Goal: Transaction & Acquisition: Book appointment/travel/reservation

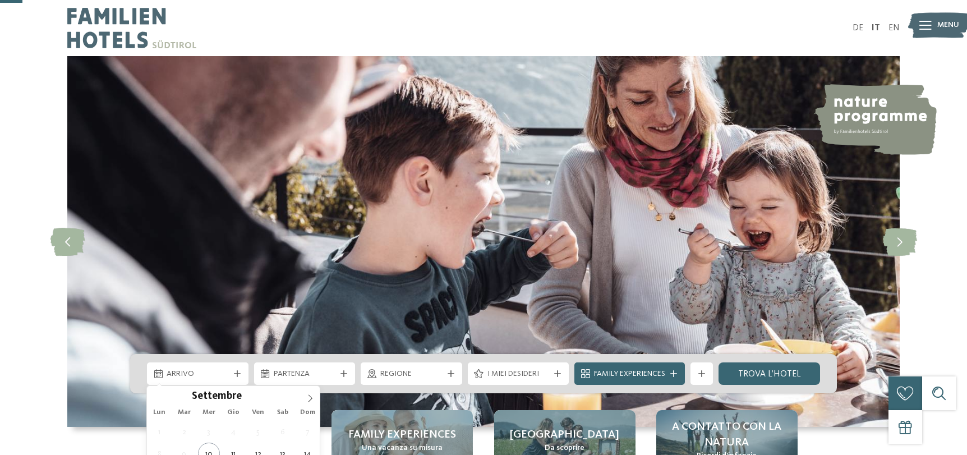
scroll to position [112, 0]
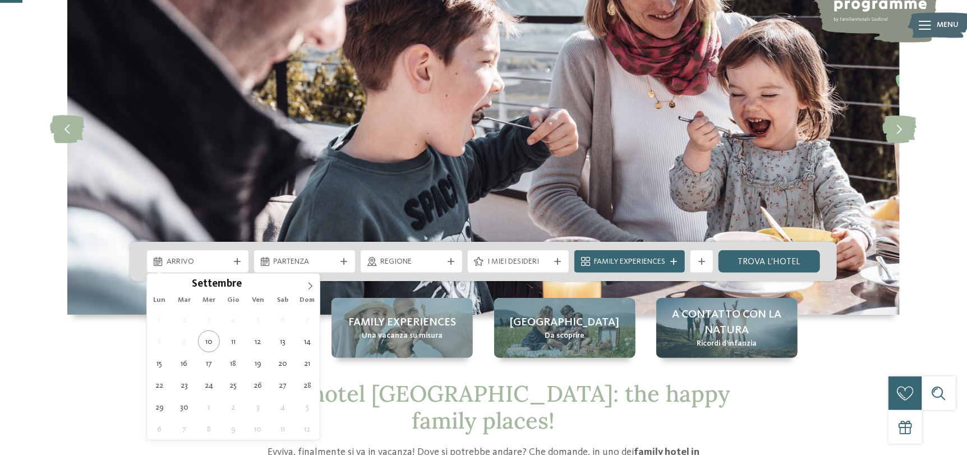
click at [199, 268] on div "Arrivo" at bounding box center [198, 261] width 102 height 22
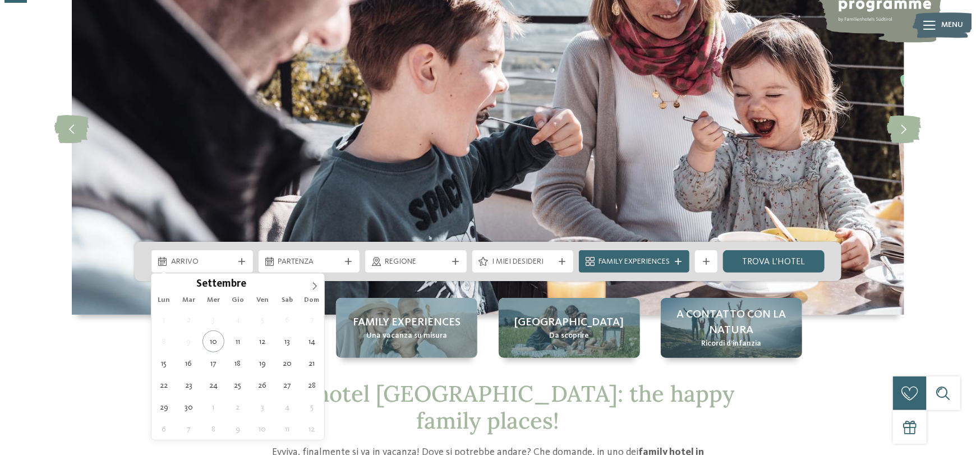
scroll to position [0, 0]
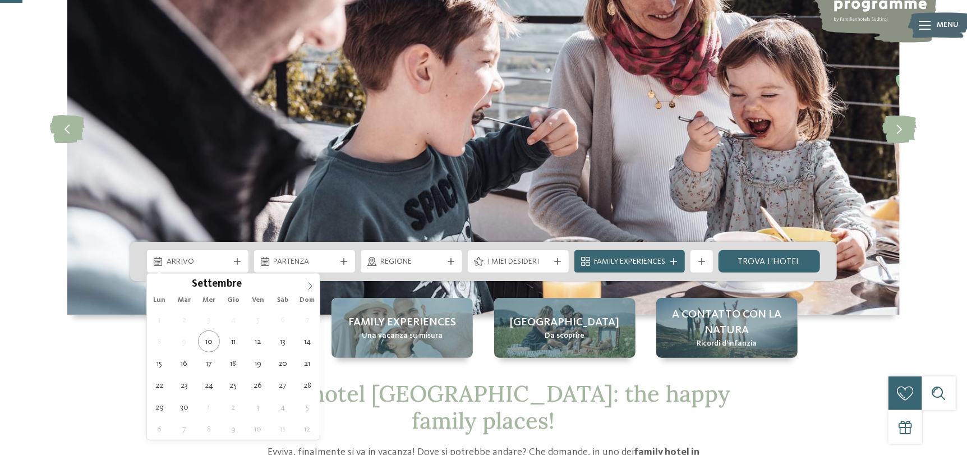
click at [311, 286] on icon at bounding box center [310, 286] width 8 height 8
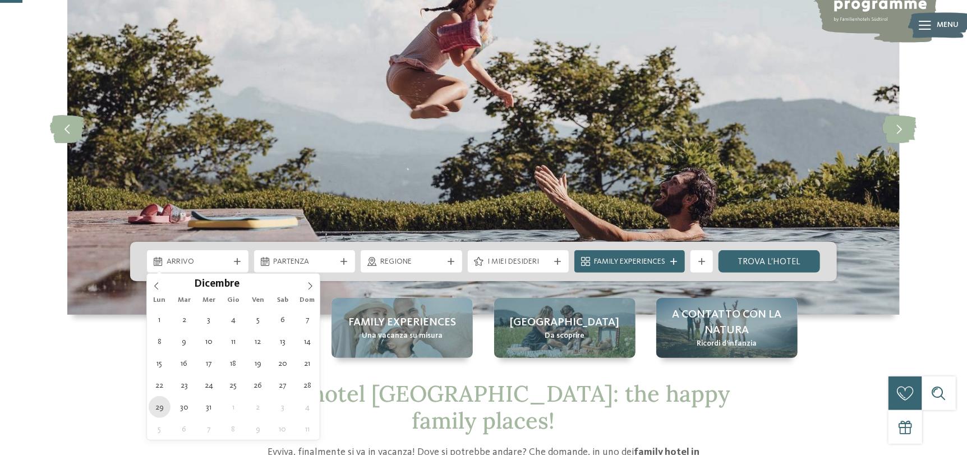
type div "29.12.2025"
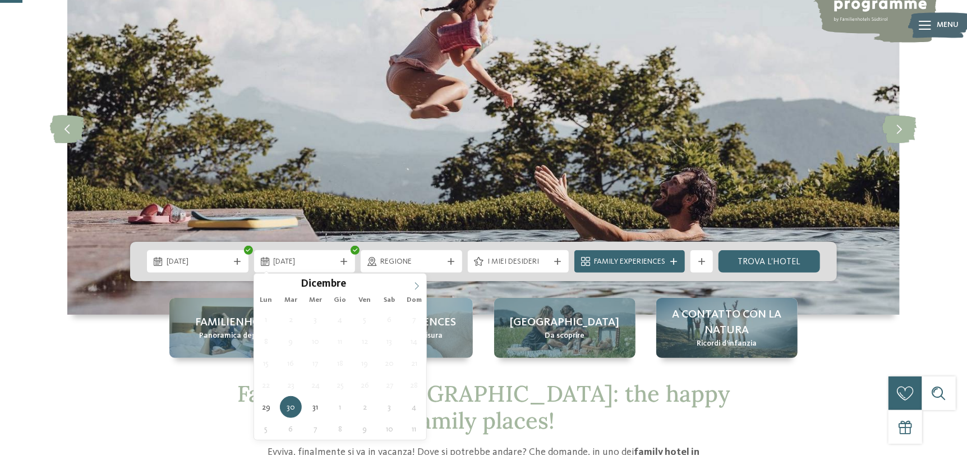
type input "****"
click at [416, 287] on icon at bounding box center [417, 286] width 8 height 8
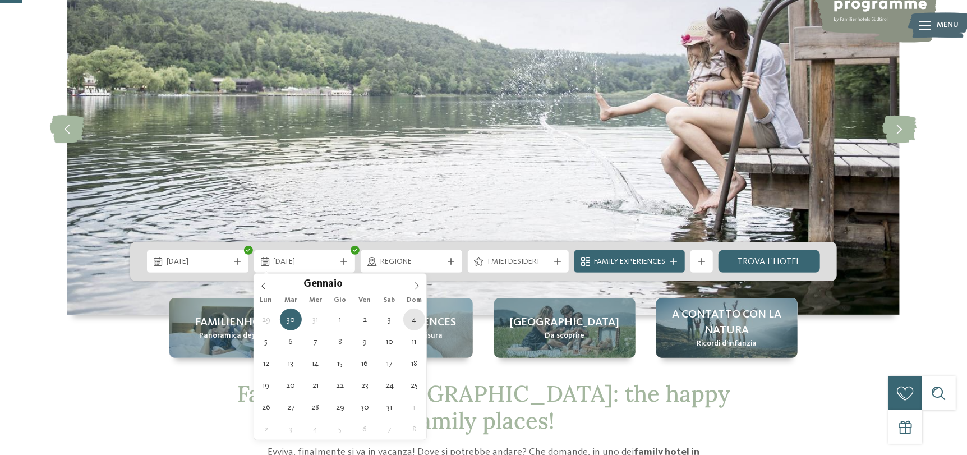
type div "04.01.2026"
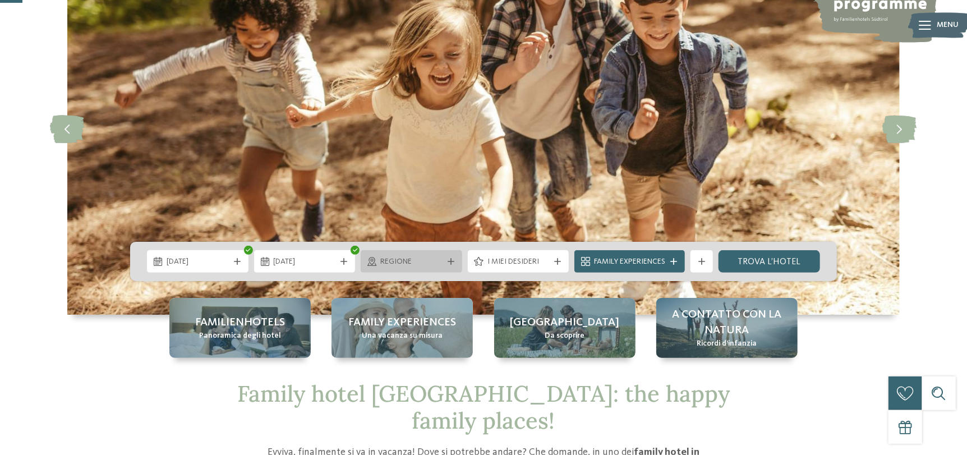
click at [389, 261] on span "Regione" at bounding box center [411, 261] width 62 height 11
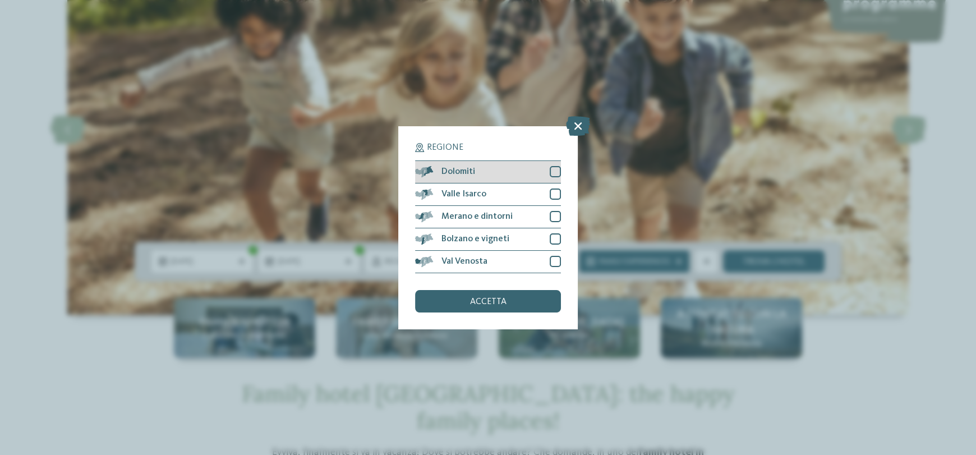
click at [559, 173] on div at bounding box center [555, 171] width 11 height 11
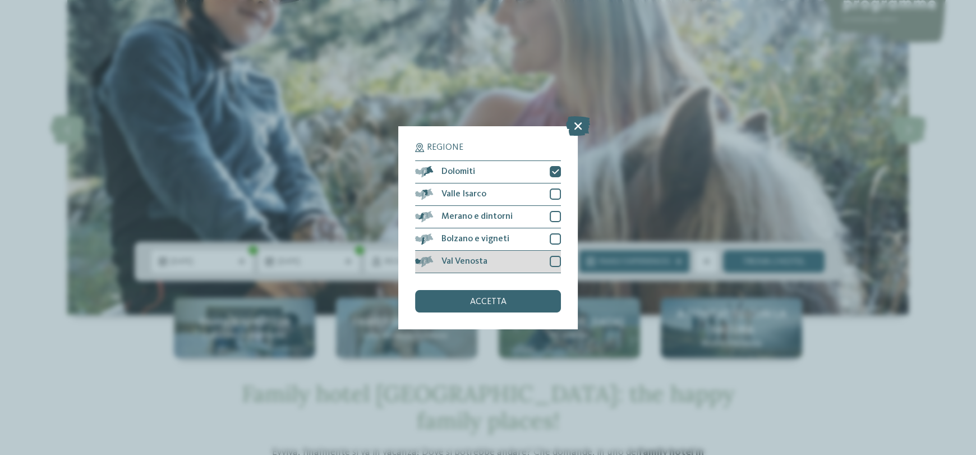
click at [557, 262] on div at bounding box center [555, 261] width 11 height 11
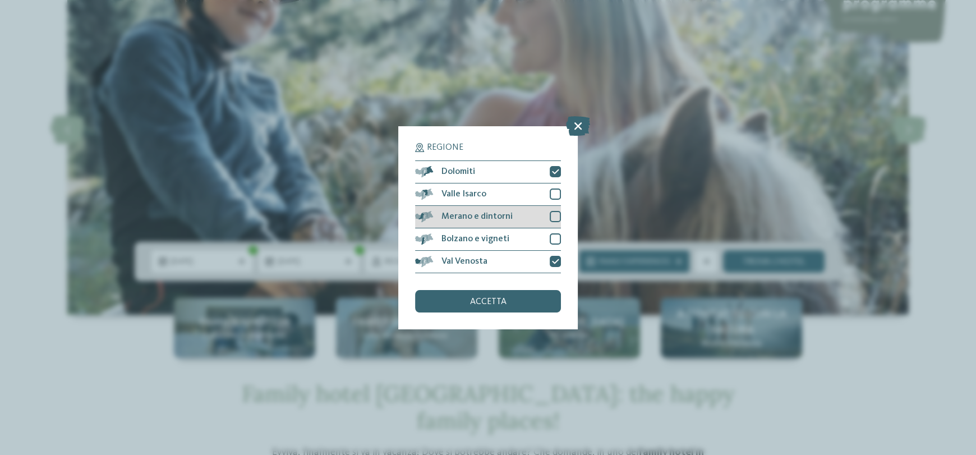
drag, startPoint x: 555, startPoint y: 232, endPoint x: 555, endPoint y: 223, distance: 9.5
click at [555, 233] on div "Bolzano e vigneti" at bounding box center [488, 239] width 146 height 22
click at [554, 215] on div at bounding box center [555, 216] width 11 height 11
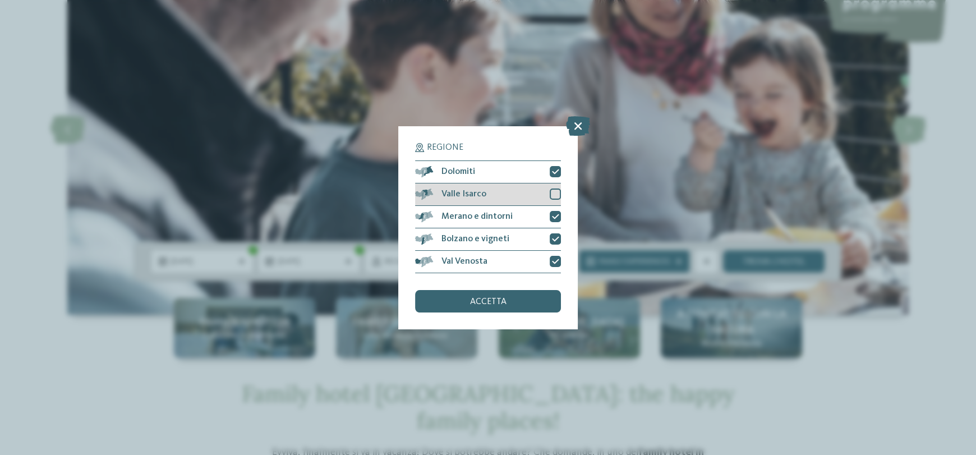
click at [552, 192] on div at bounding box center [555, 193] width 11 height 11
click at [528, 305] on div "accetta" at bounding box center [488, 301] width 146 height 22
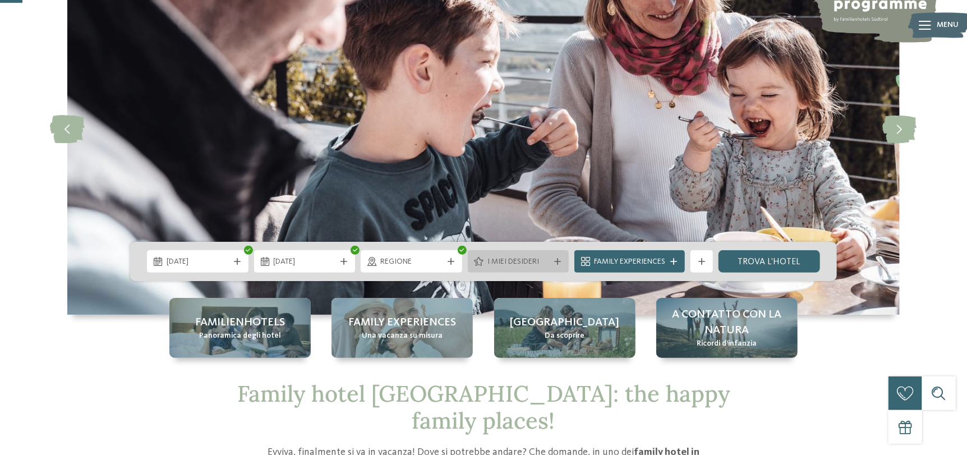
click at [523, 263] on span "I miei desideri" at bounding box center [518, 261] width 62 height 11
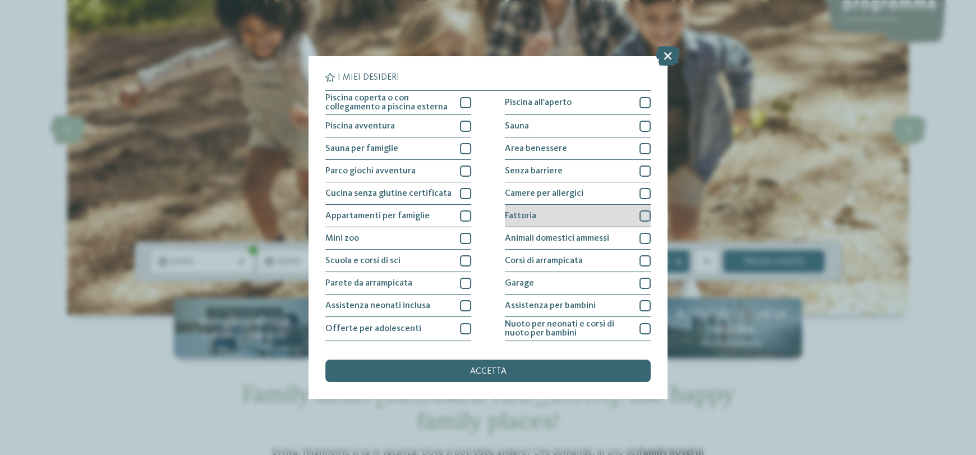
click at [641, 215] on div at bounding box center [644, 215] width 11 height 11
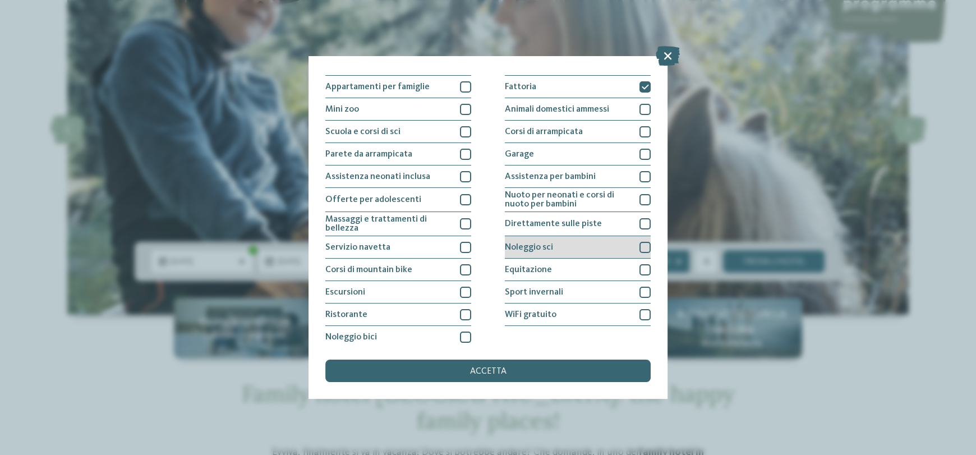
scroll to position [135, 0]
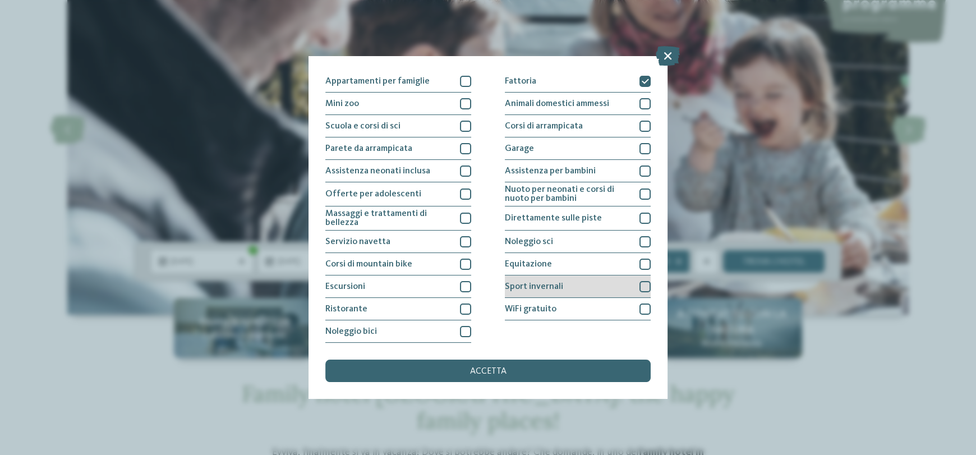
click at [643, 285] on div at bounding box center [644, 286] width 11 height 11
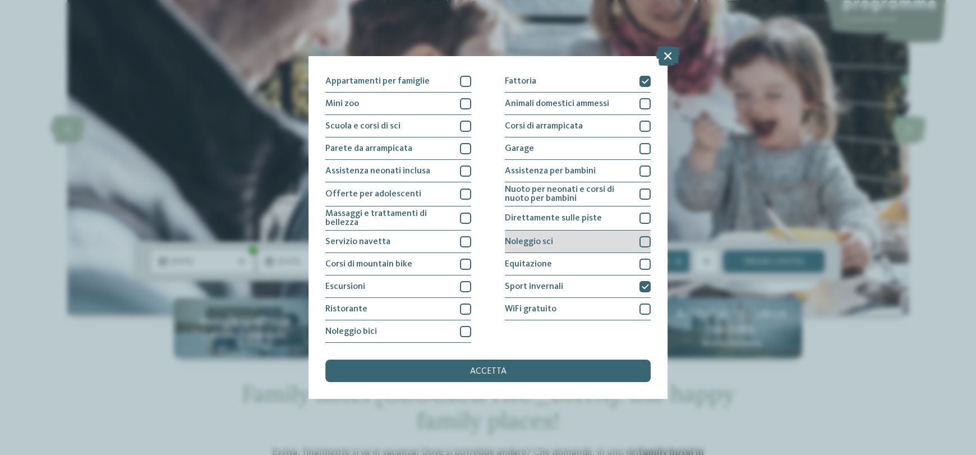
click at [639, 242] on div at bounding box center [644, 241] width 11 height 11
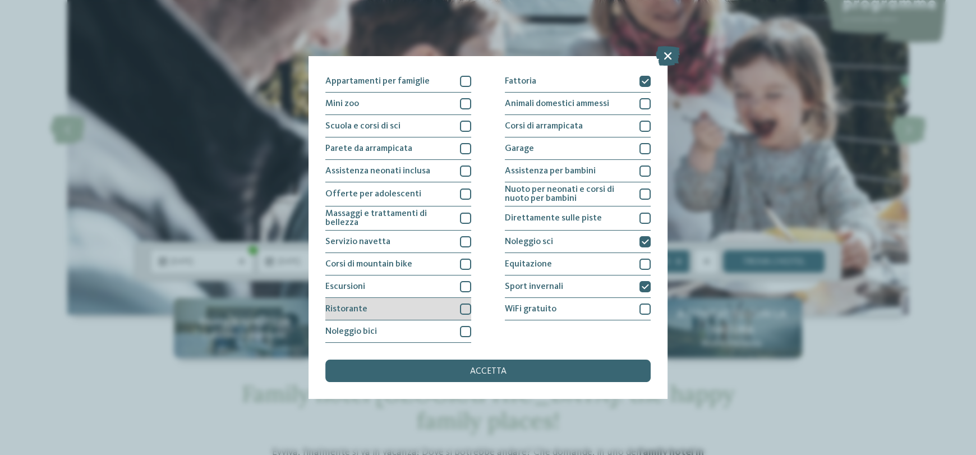
click at [463, 308] on div at bounding box center [465, 308] width 11 height 11
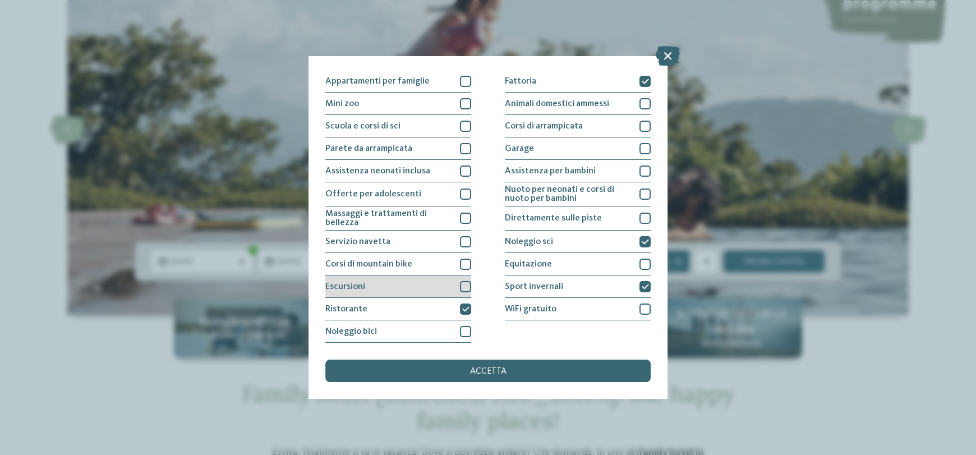
click at [463, 289] on div at bounding box center [465, 286] width 11 height 11
click at [463, 284] on icon at bounding box center [465, 286] width 7 height 7
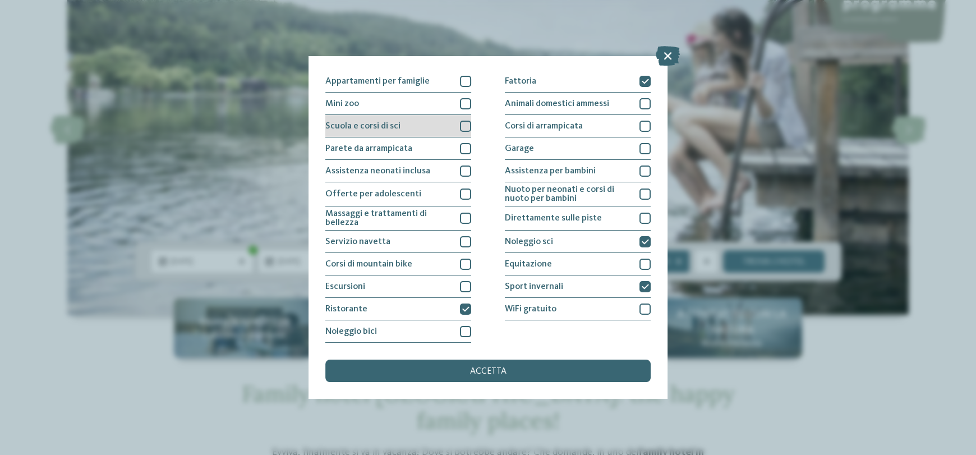
click at [463, 128] on div at bounding box center [465, 126] width 11 height 11
click at [462, 103] on div at bounding box center [465, 103] width 11 height 11
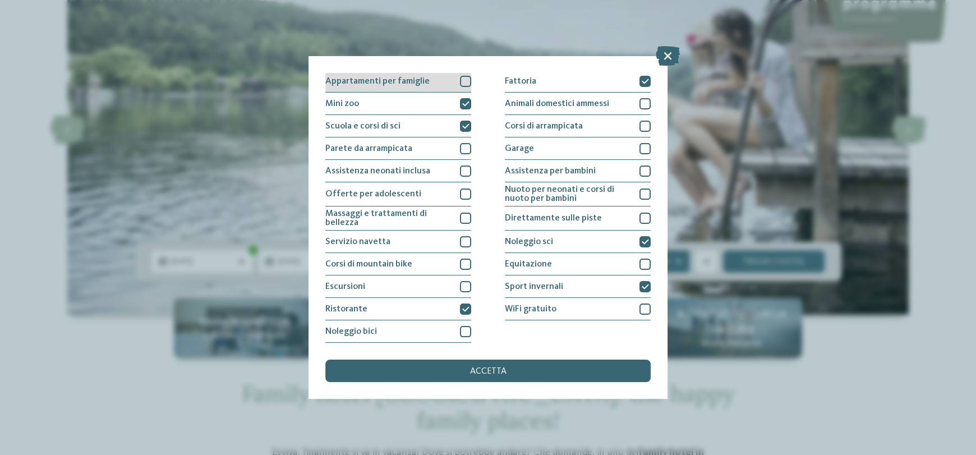
click at [463, 82] on div at bounding box center [465, 81] width 11 height 11
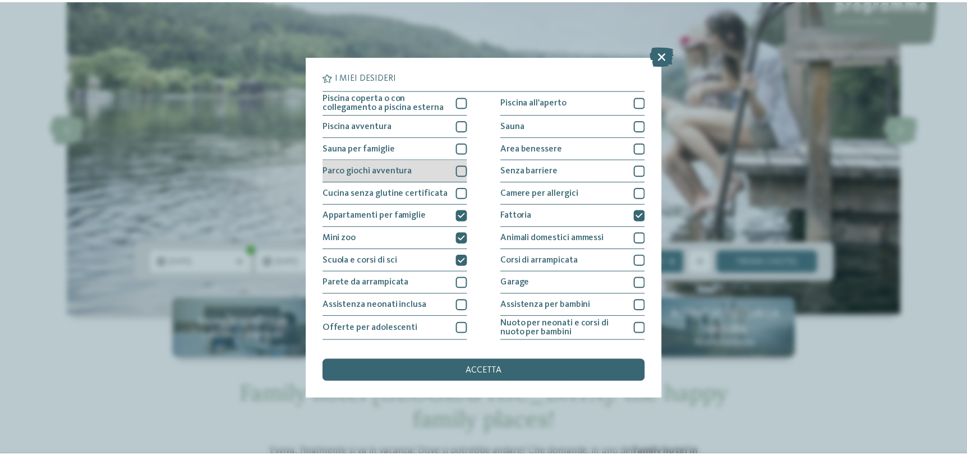
scroll to position [0, 0]
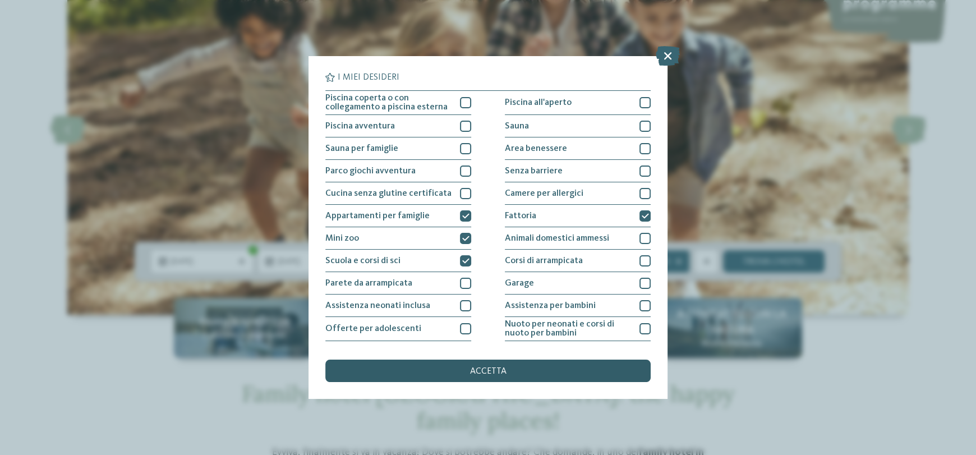
click at [524, 364] on div "accetta" at bounding box center [487, 371] width 325 height 22
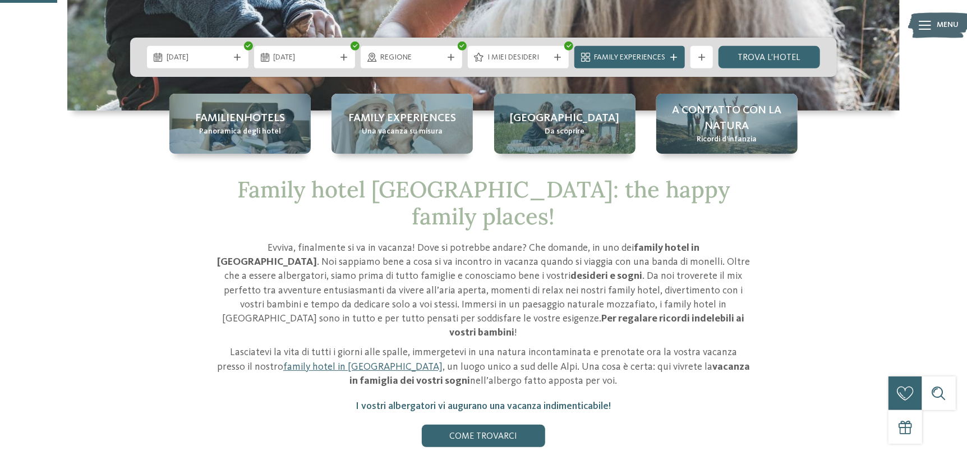
scroll to position [337, 0]
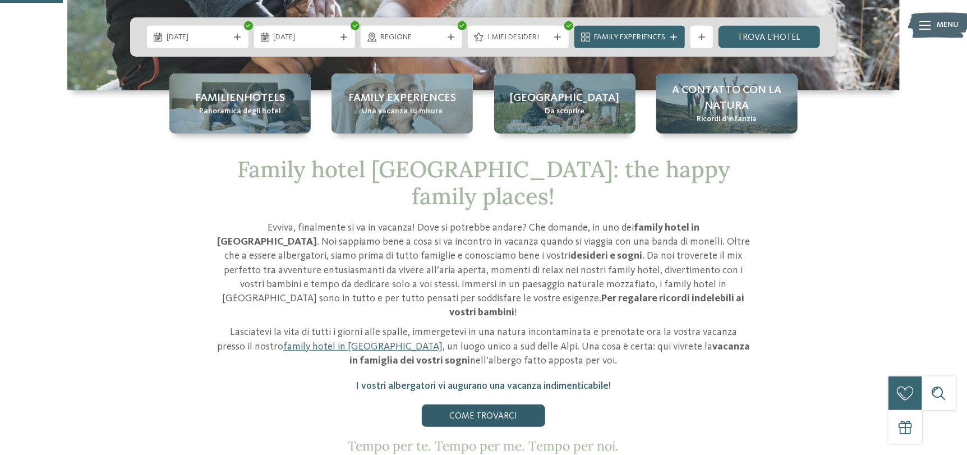
click at [485, 404] on link "Come trovarci" at bounding box center [483, 415] width 123 height 22
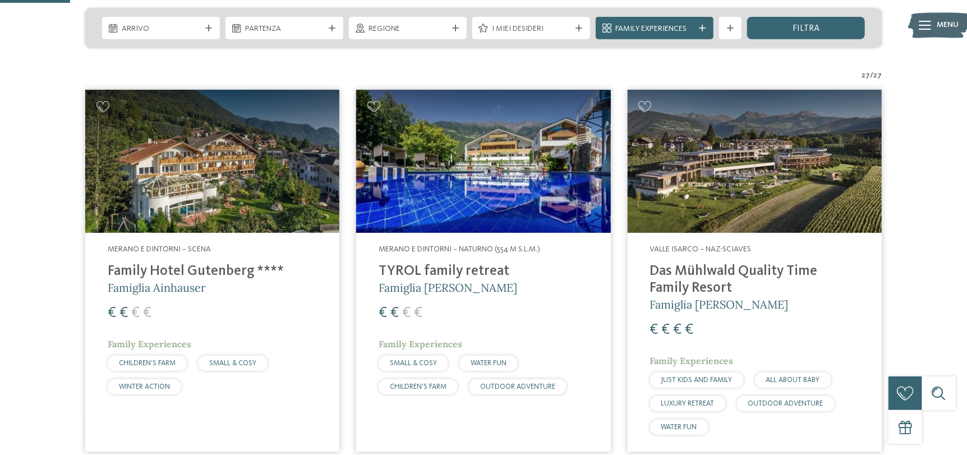
scroll to position [280, 0]
click at [711, 266] on h4 "Das Mühlwald Quality Time Family Resort" at bounding box center [754, 280] width 209 height 34
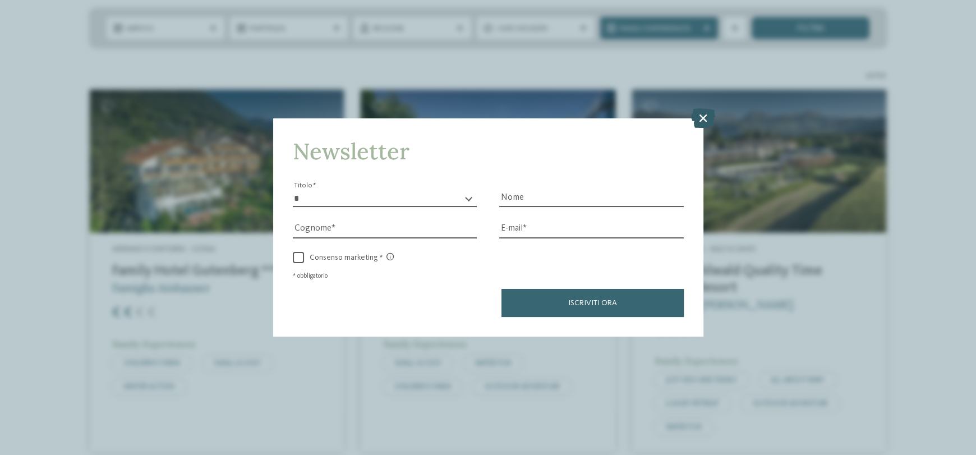
click at [707, 122] on icon at bounding box center [703, 118] width 24 height 20
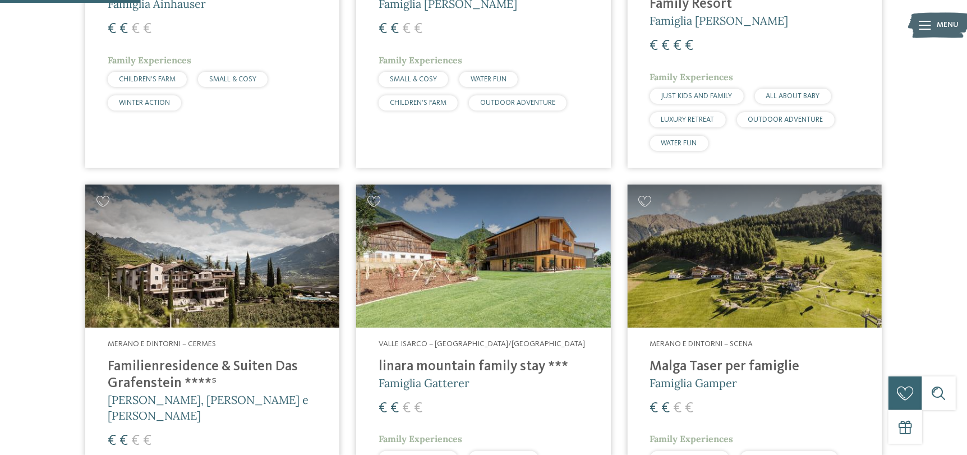
scroll to position [617, 0]
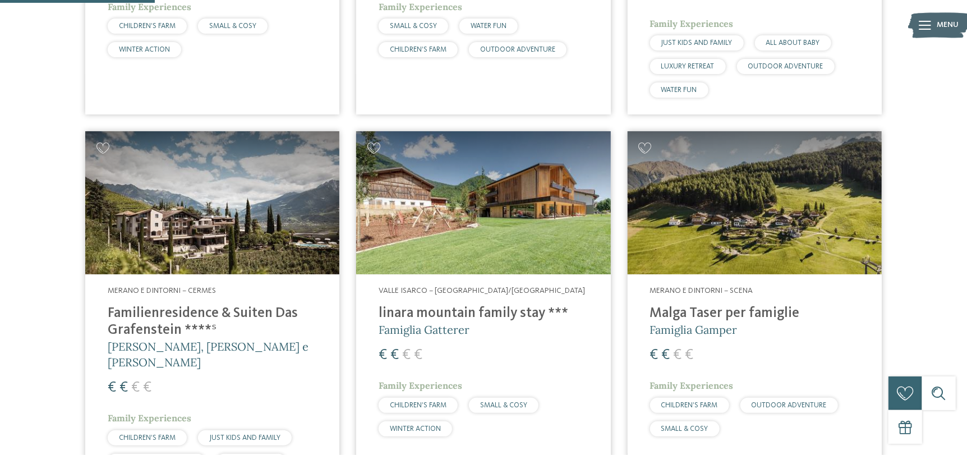
click at [468, 309] on h4 "linara mountain family stay ***" at bounding box center [483, 313] width 209 height 17
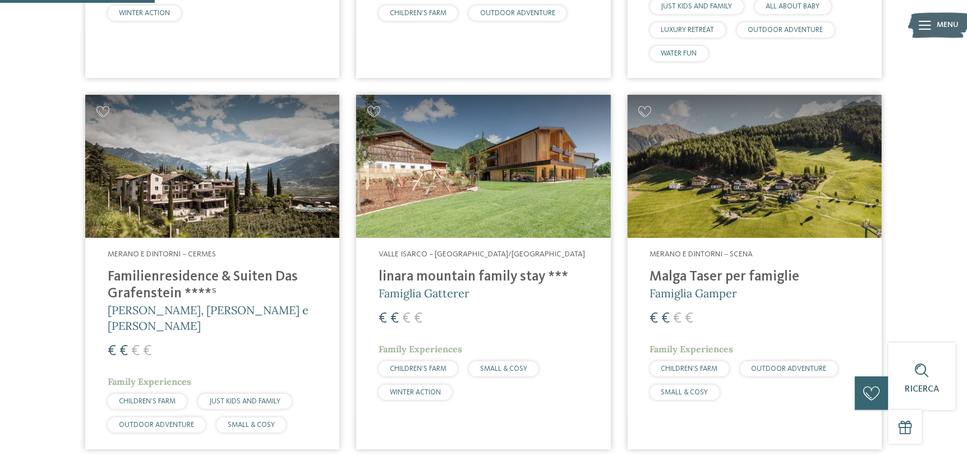
scroll to position [673, 0]
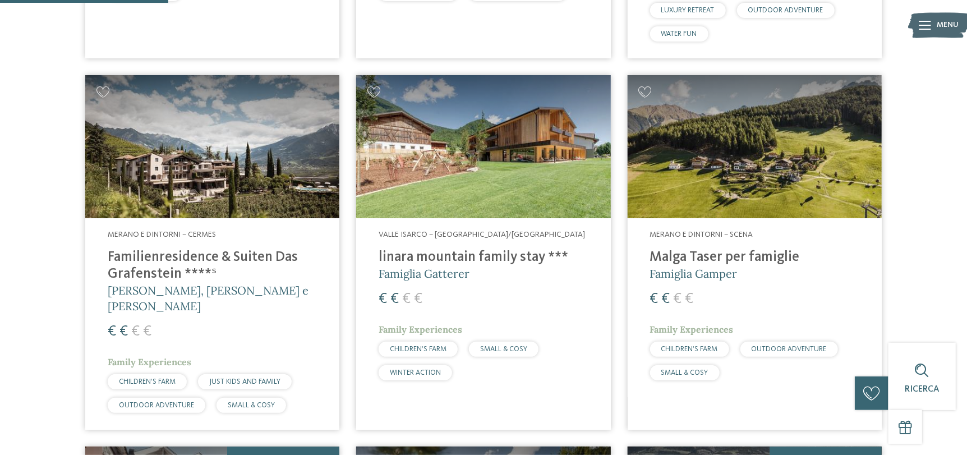
click at [752, 259] on h4 "Malga Taser per famiglie" at bounding box center [754, 257] width 209 height 17
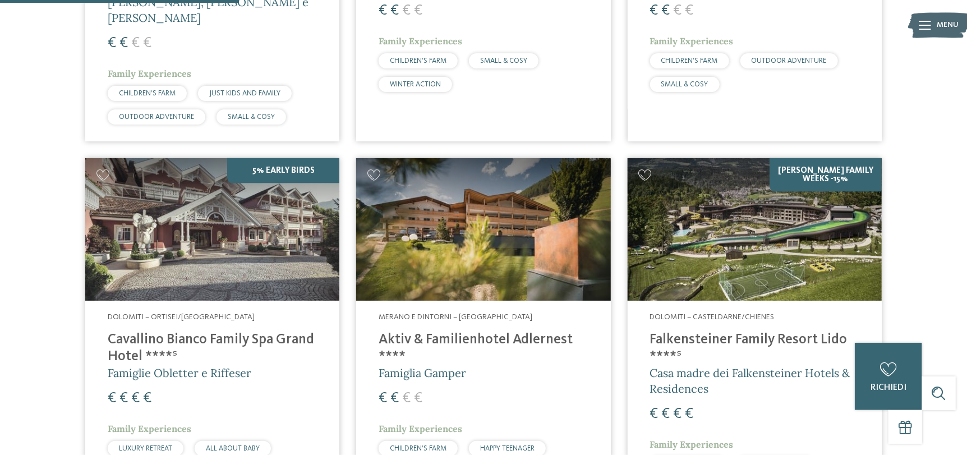
scroll to position [1009, 0]
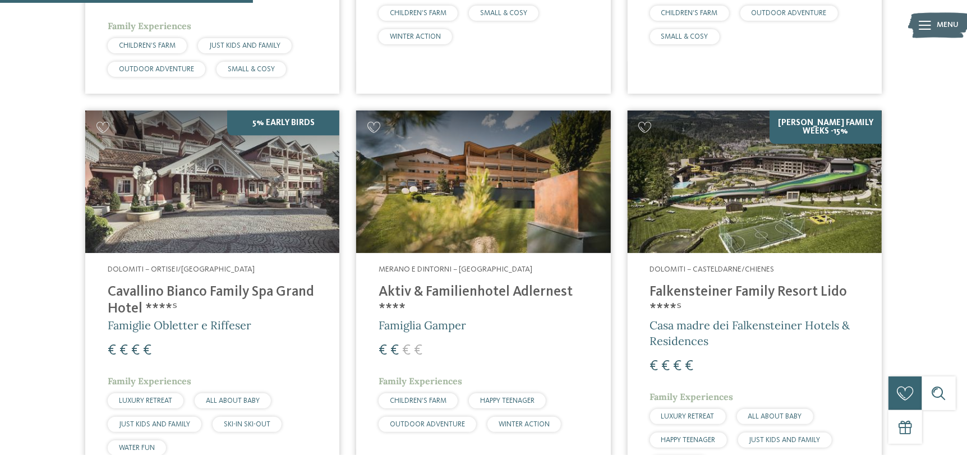
click at [189, 284] on h4 "Cavallino Bianco Family Spa Grand Hotel ****ˢ" at bounding box center [212, 301] width 209 height 34
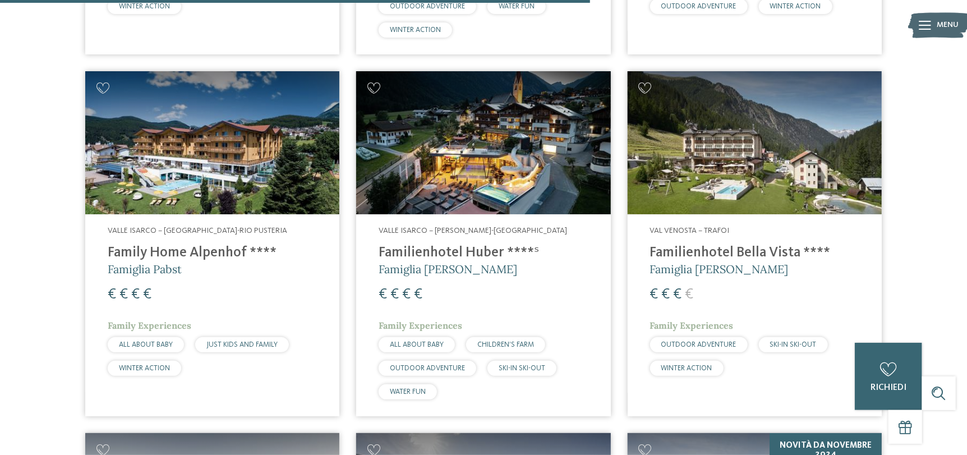
scroll to position [2580, 0]
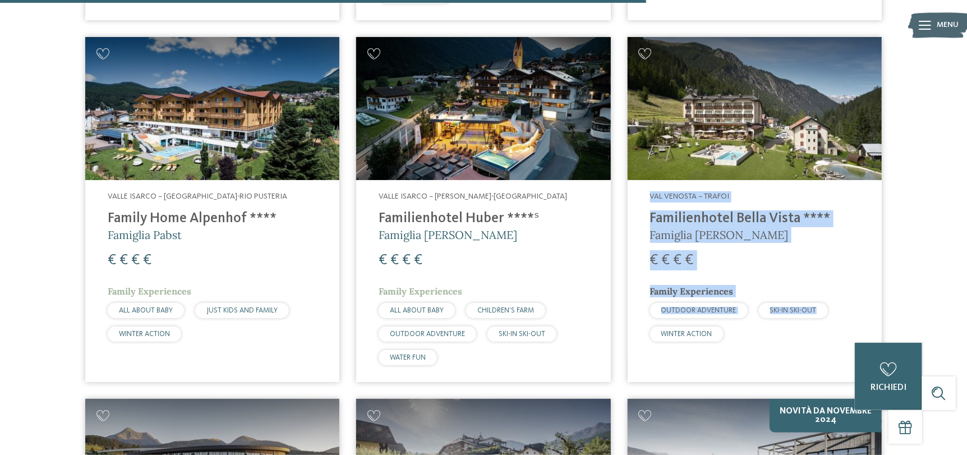
drag, startPoint x: 965, startPoint y: 301, endPoint x: 974, endPoint y: 43, distance: 258.7
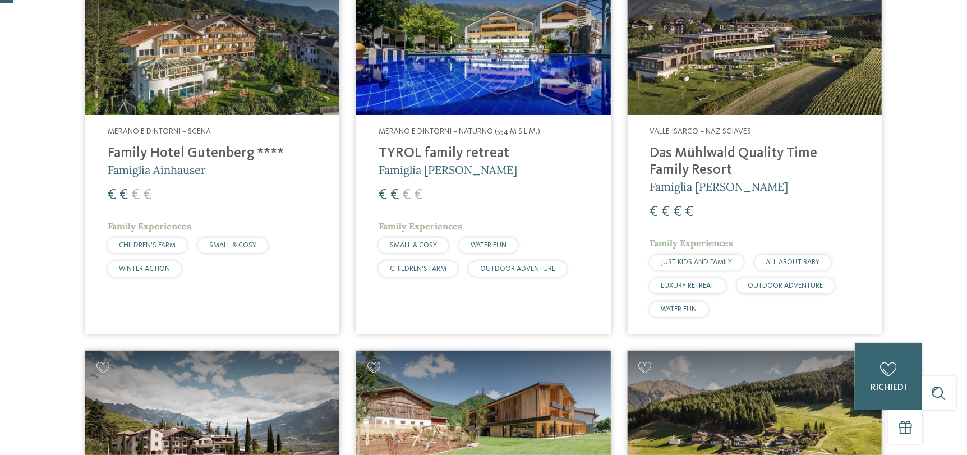
scroll to position [0, 0]
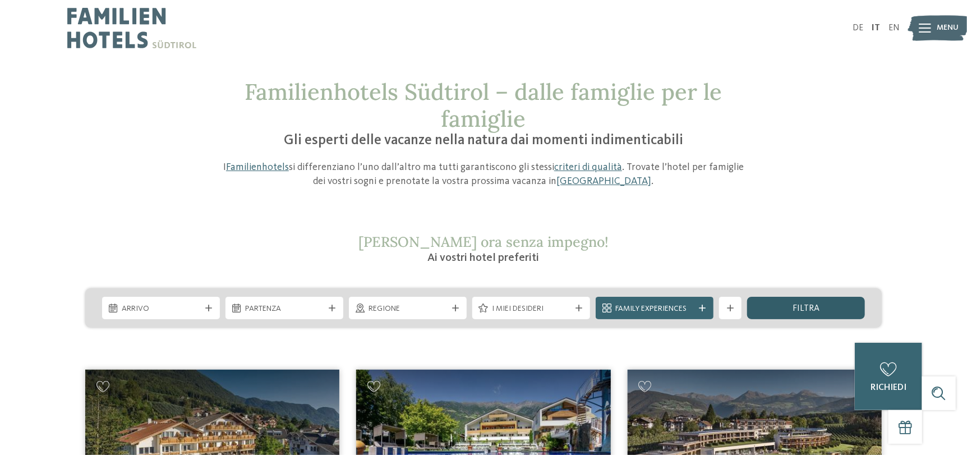
click at [858, 316] on div "filtra" at bounding box center [806, 308] width 118 height 22
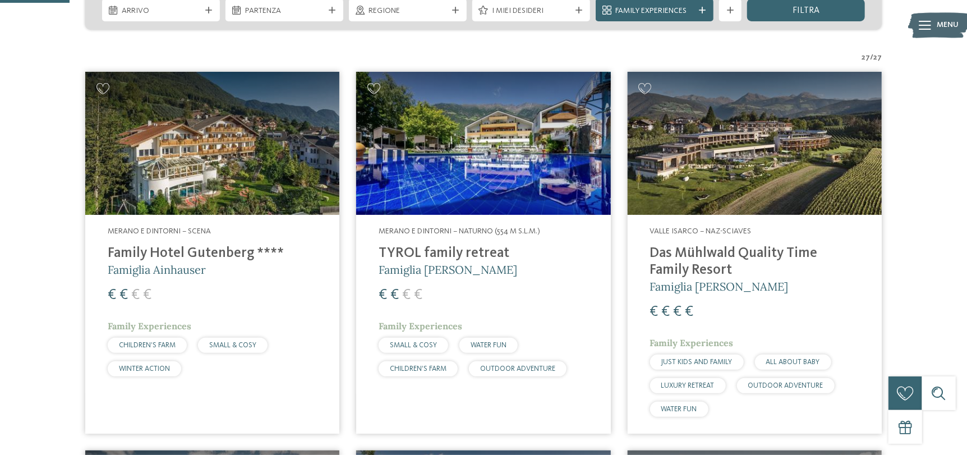
scroll to position [300, 0]
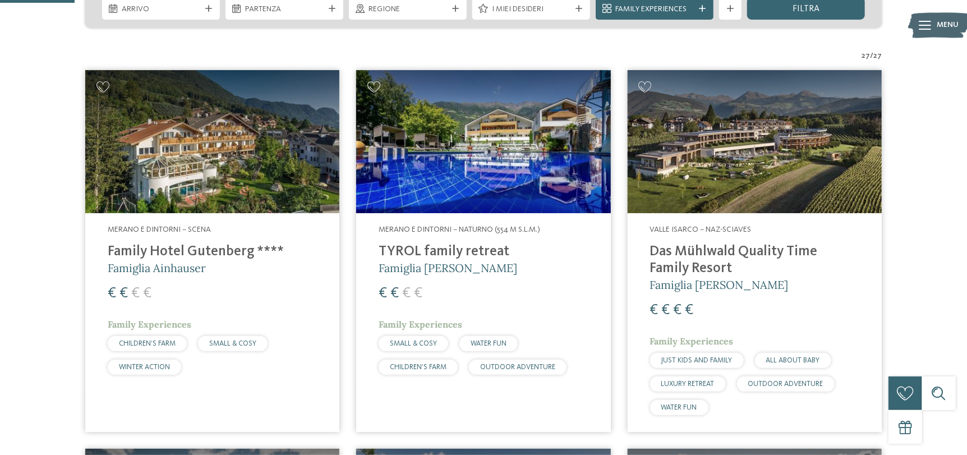
click at [925, 24] on icon at bounding box center [925, 25] width 12 height 9
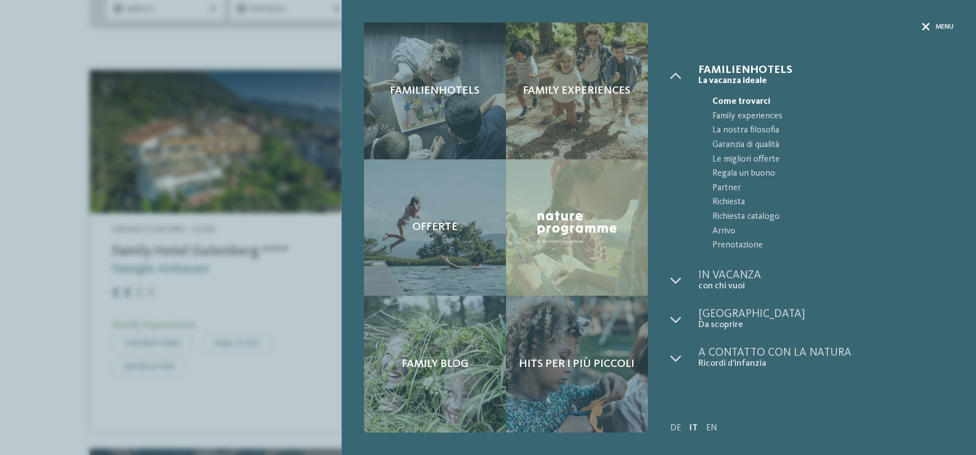
click at [929, 25] on div "Menu" at bounding box center [937, 27] width 31 height 10
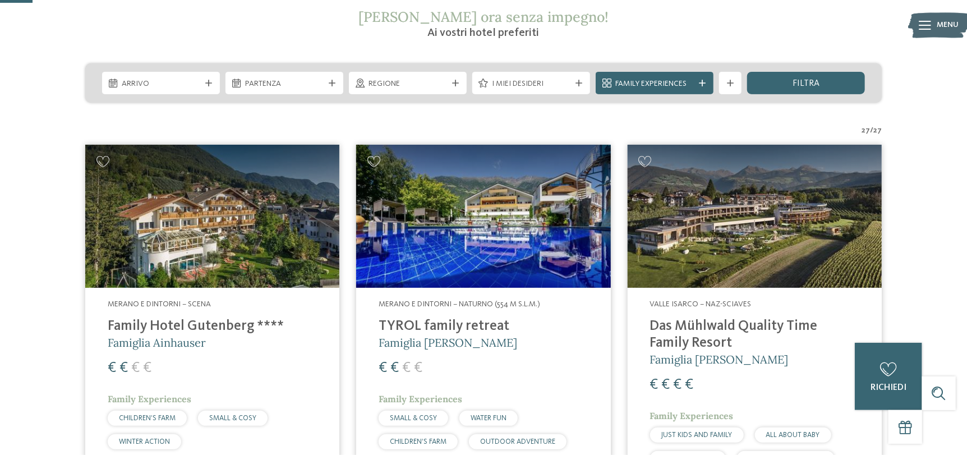
scroll to position [131, 0]
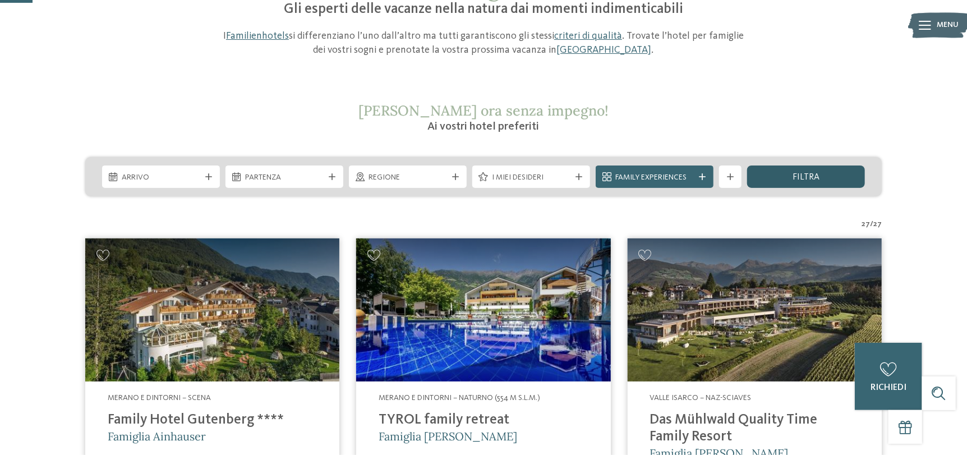
click at [797, 177] on span "filtra" at bounding box center [806, 177] width 27 height 9
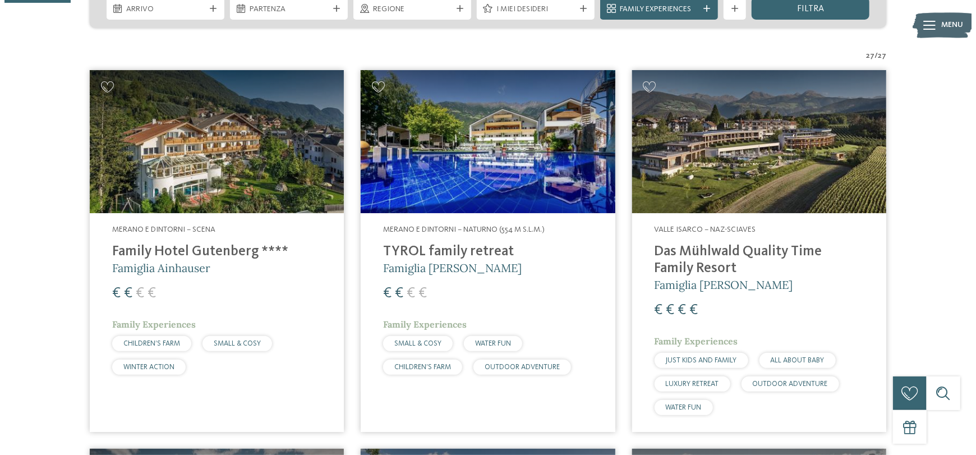
scroll to position [19, 0]
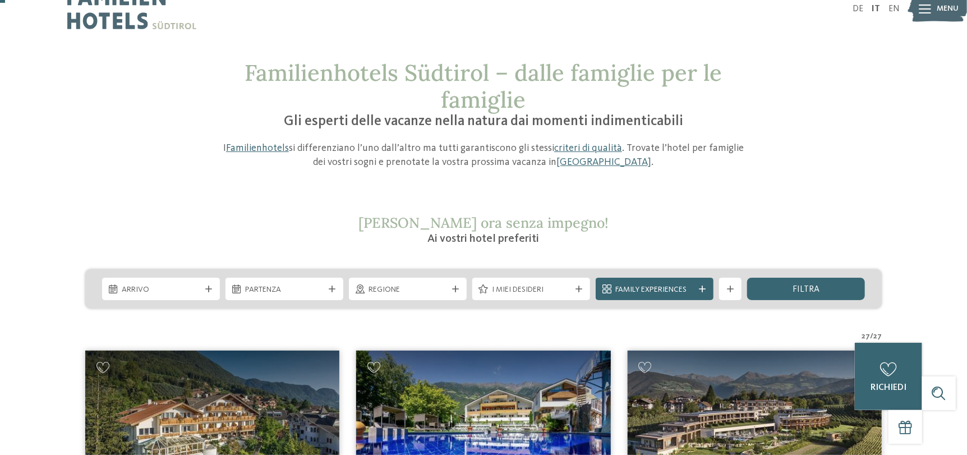
click at [569, 303] on div "Arrivo Partenza" at bounding box center [483, 288] width 796 height 39
click at [567, 299] on div "I miei desideri" at bounding box center [531, 289] width 118 height 22
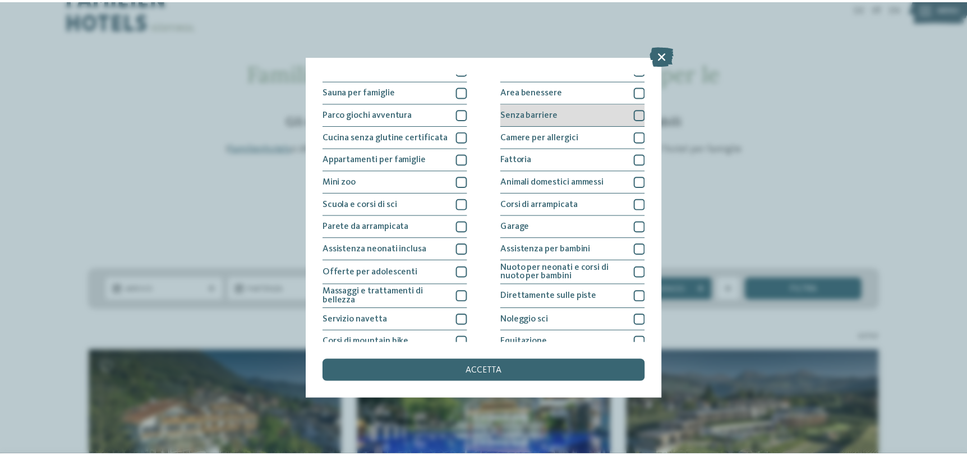
scroll to position [0, 0]
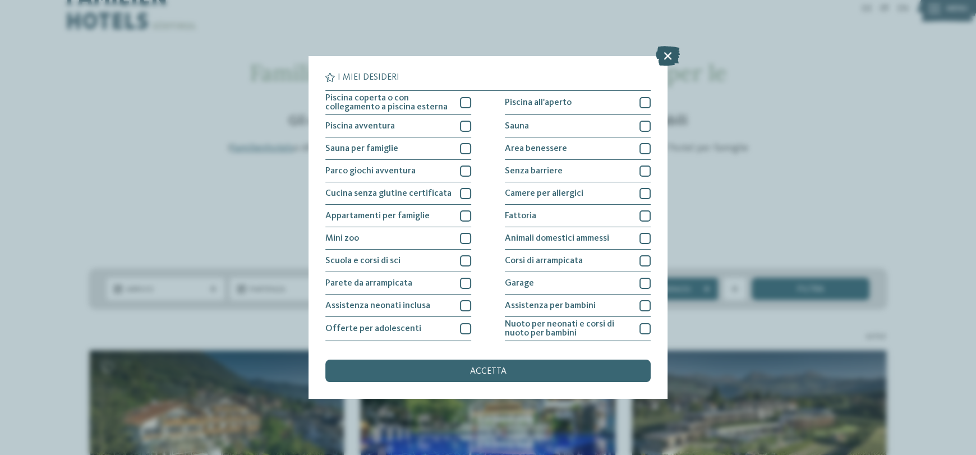
click at [671, 50] on icon at bounding box center [668, 56] width 24 height 20
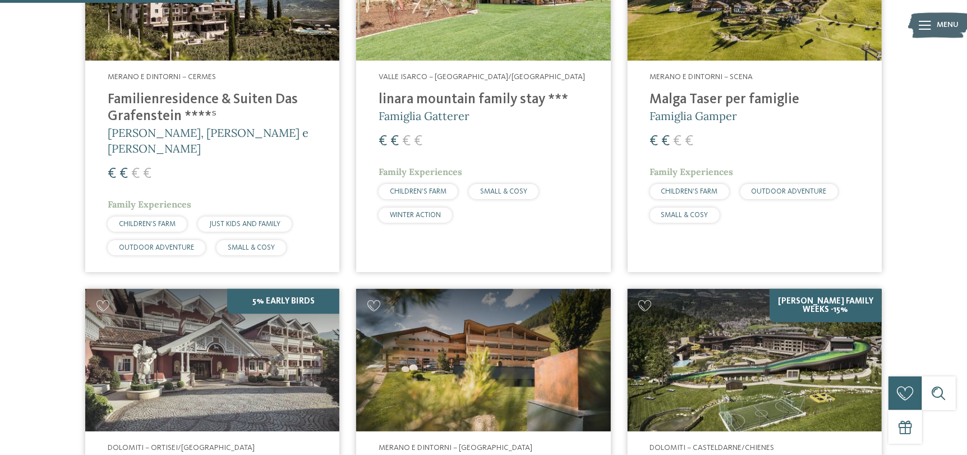
scroll to position [860, 0]
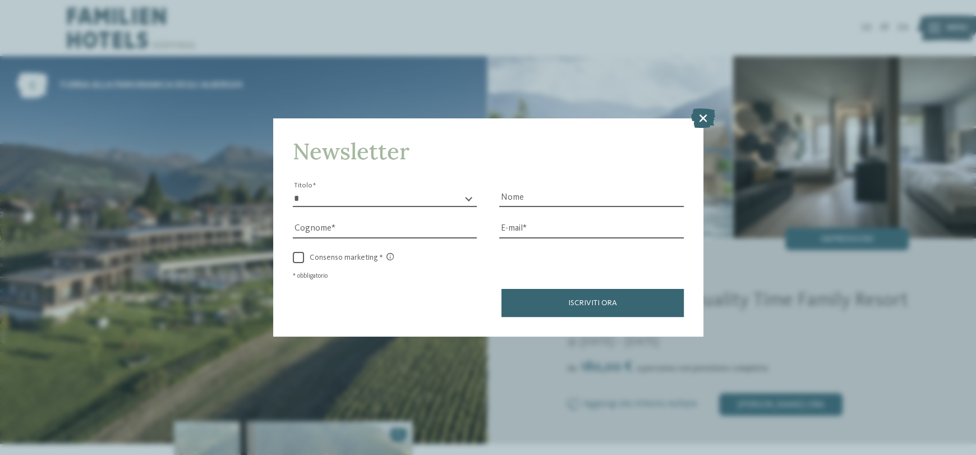
click at [701, 113] on icon at bounding box center [703, 118] width 24 height 20
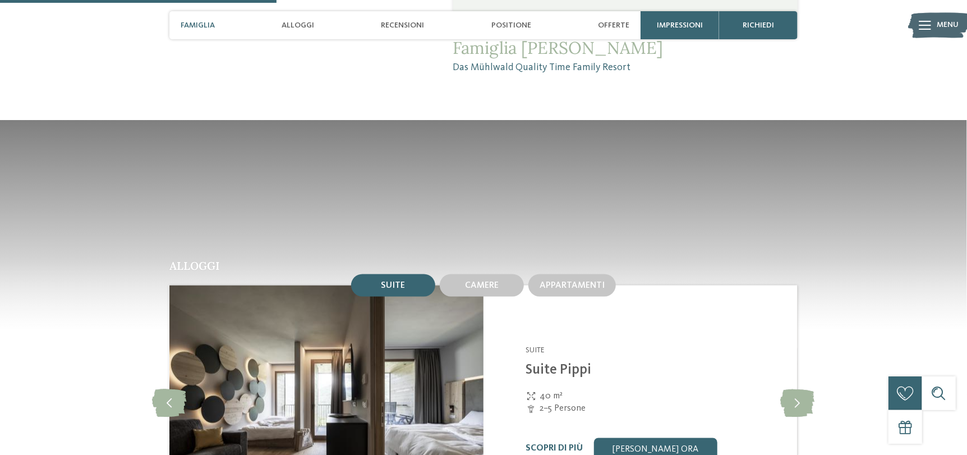
scroll to position [1121, 0]
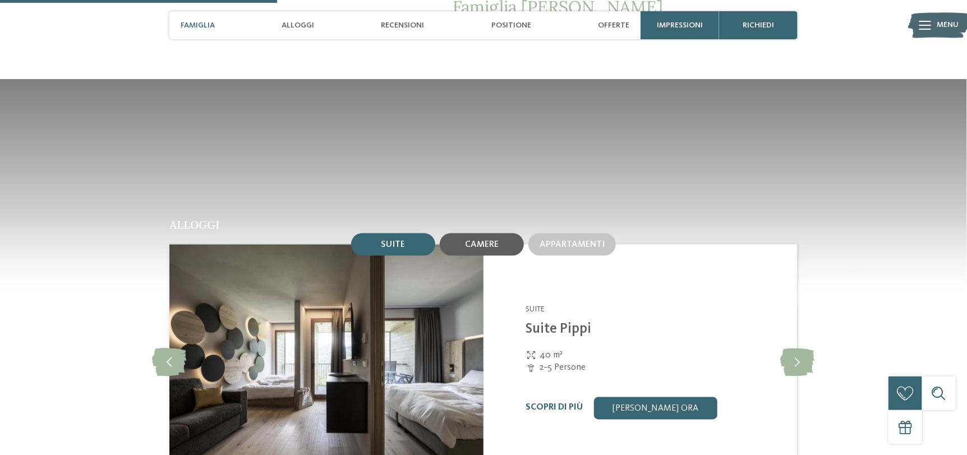
click at [484, 248] on span "Camere" at bounding box center [482, 245] width 34 height 9
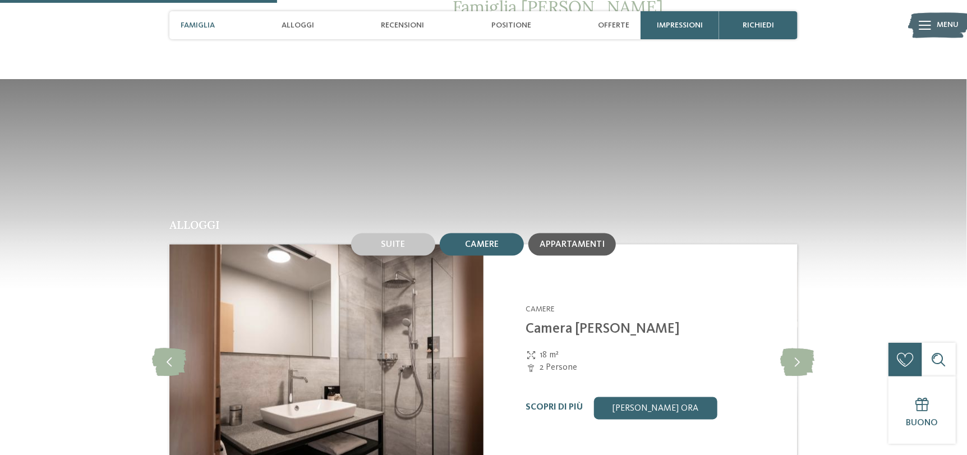
click at [566, 249] on div "Appartamenti" at bounding box center [572, 245] width 65 height 10
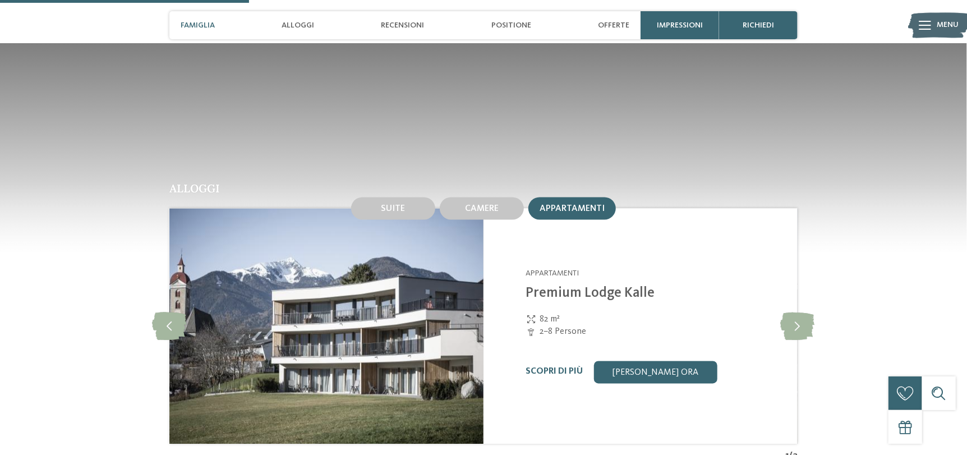
scroll to position [1009, 0]
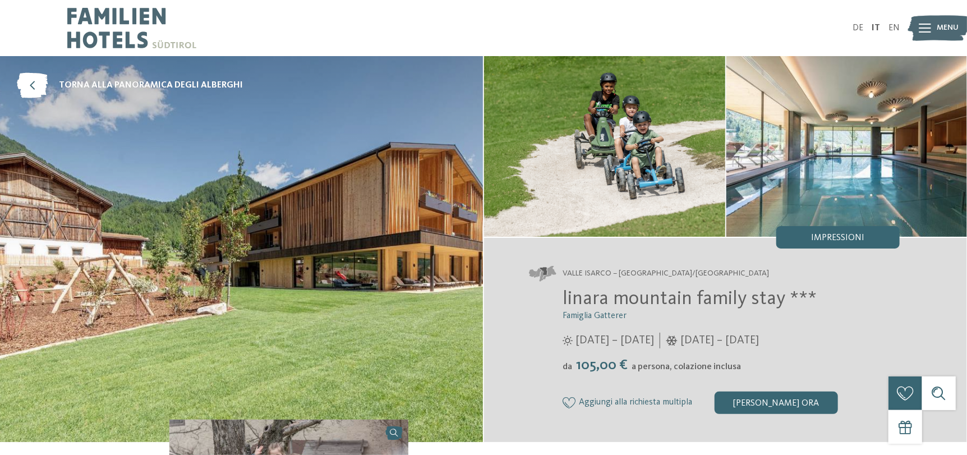
drag, startPoint x: 604, startPoint y: 370, endPoint x: 693, endPoint y: 370, distance: 88.6
click at [611, 370] on span "105,00 €" at bounding box center [601, 365] width 57 height 15
click at [694, 370] on span "a persona, colazione inclusa" at bounding box center [686, 366] width 109 height 9
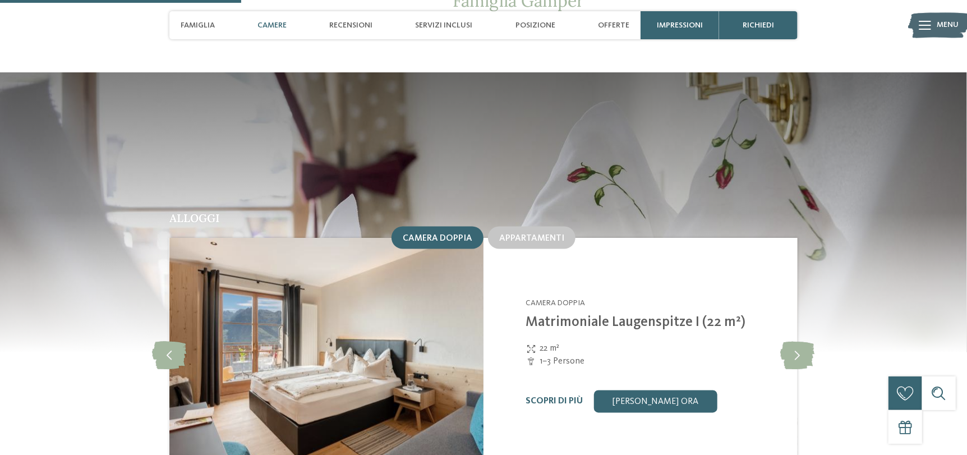
scroll to position [1120, 0]
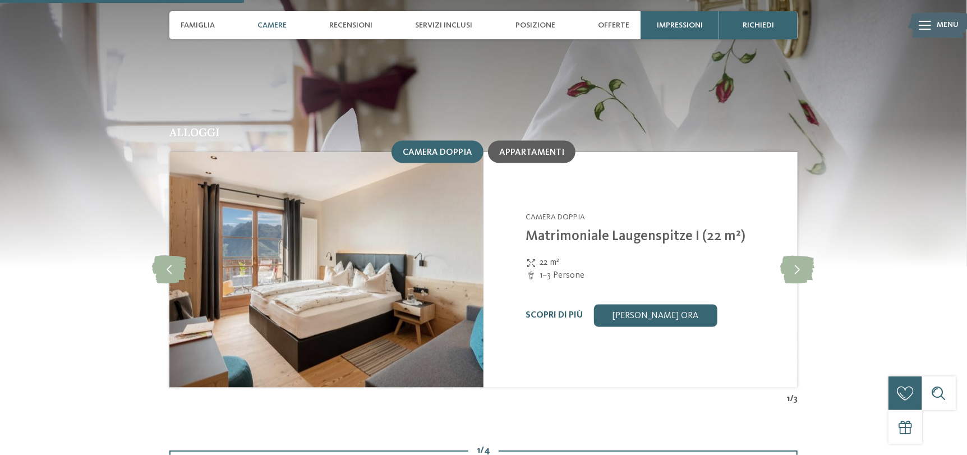
click at [515, 146] on div "Appartamenti" at bounding box center [532, 152] width 88 height 22
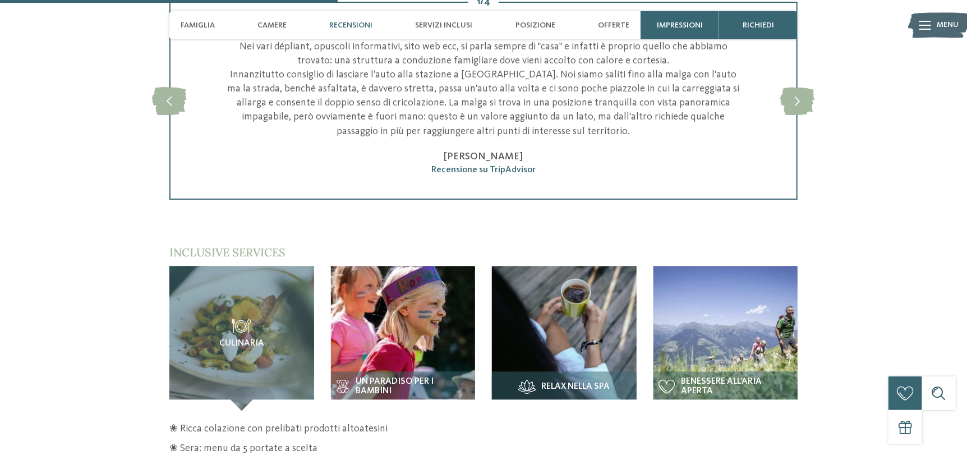
scroll to position [1569, 0]
